Goal: Task Accomplishment & Management: Manage account settings

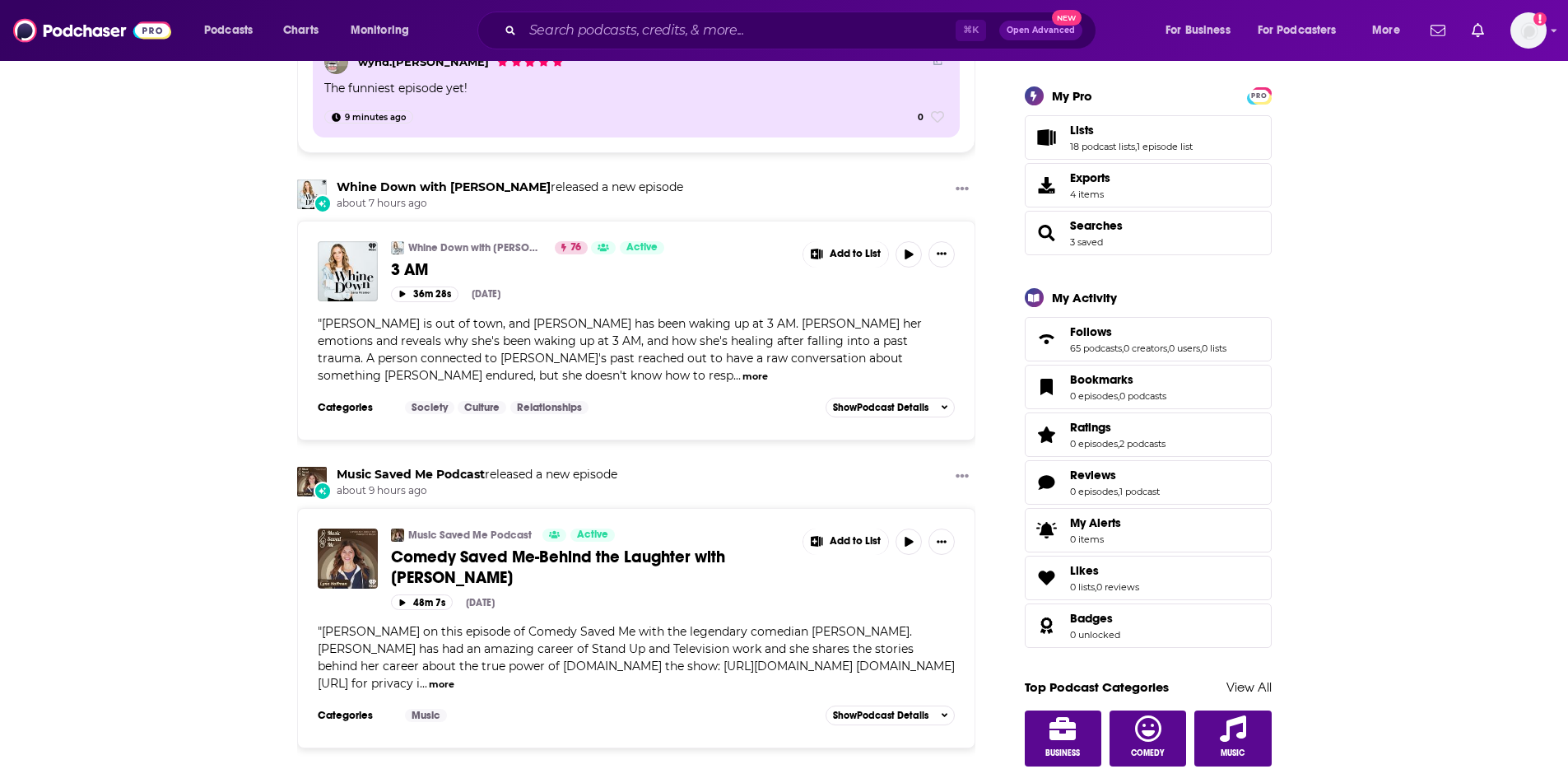
scroll to position [284, 0]
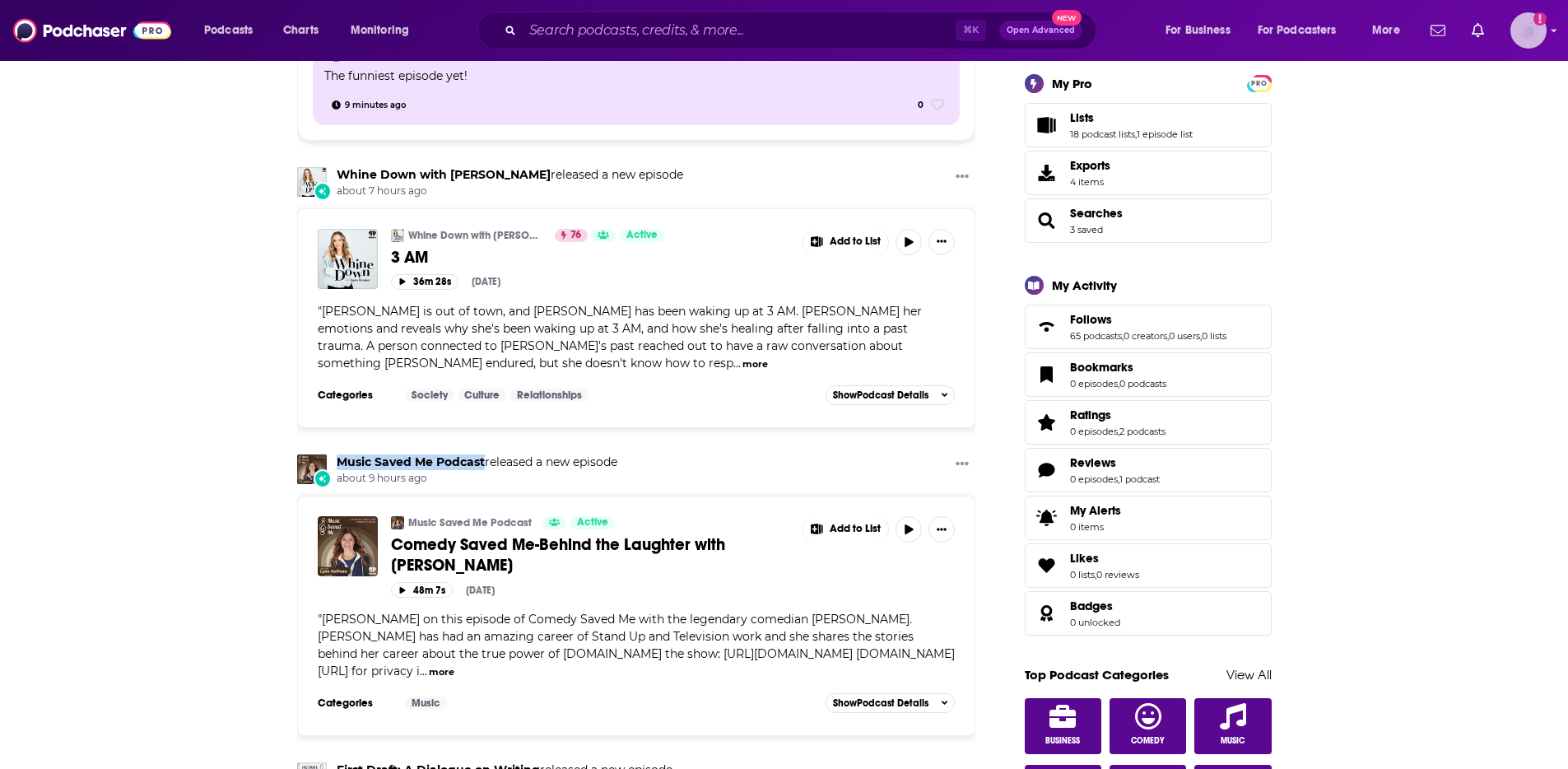
click at [1534, 31] on img "Logged in as heidiv" at bounding box center [1528, 30] width 36 height 36
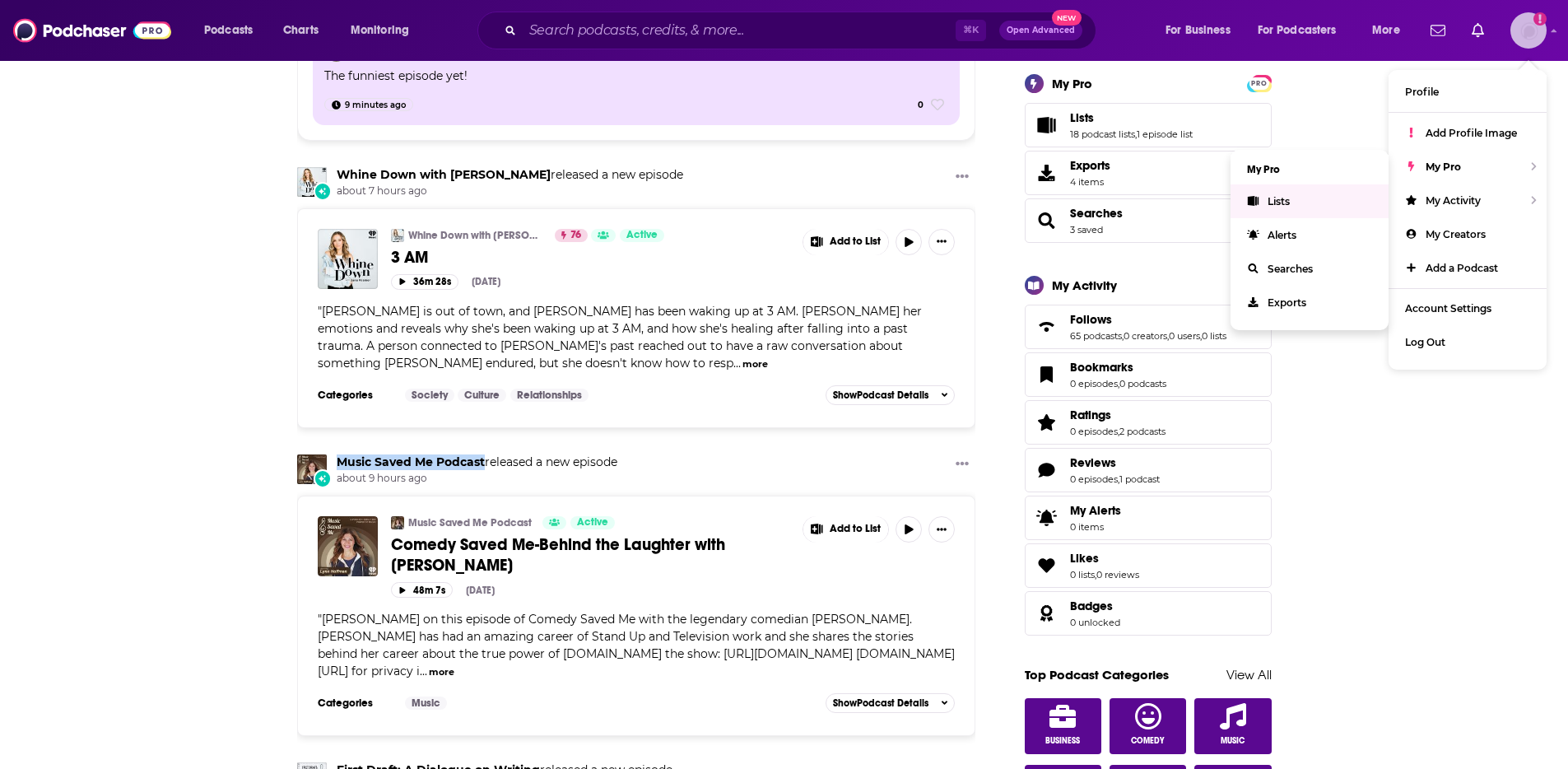
click at [1279, 209] on link "Lists" at bounding box center [1310, 201] width 158 height 34
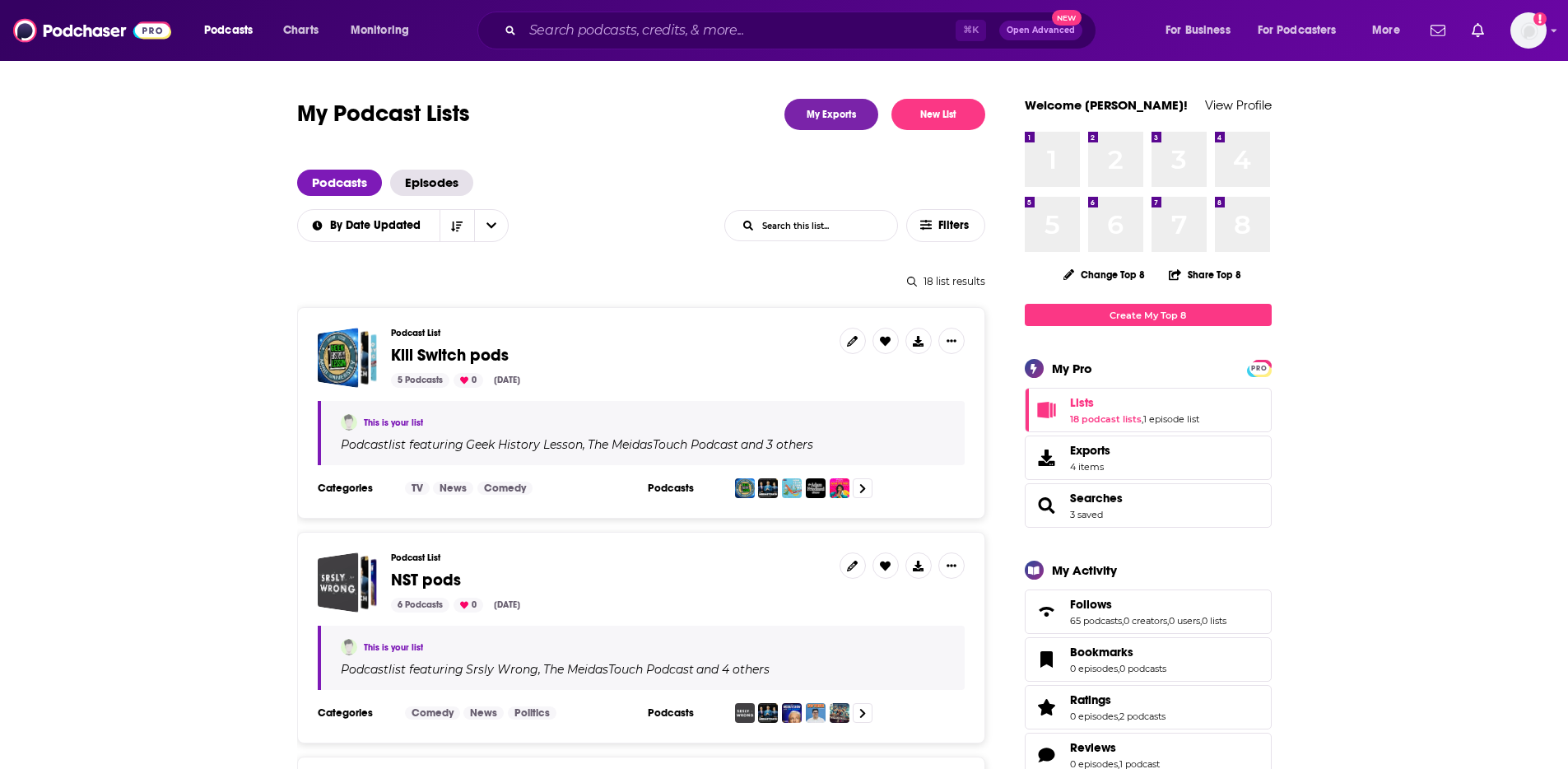
click at [437, 586] on span "NST pods" at bounding box center [426, 580] width 70 height 20
